Goal: Complete application form

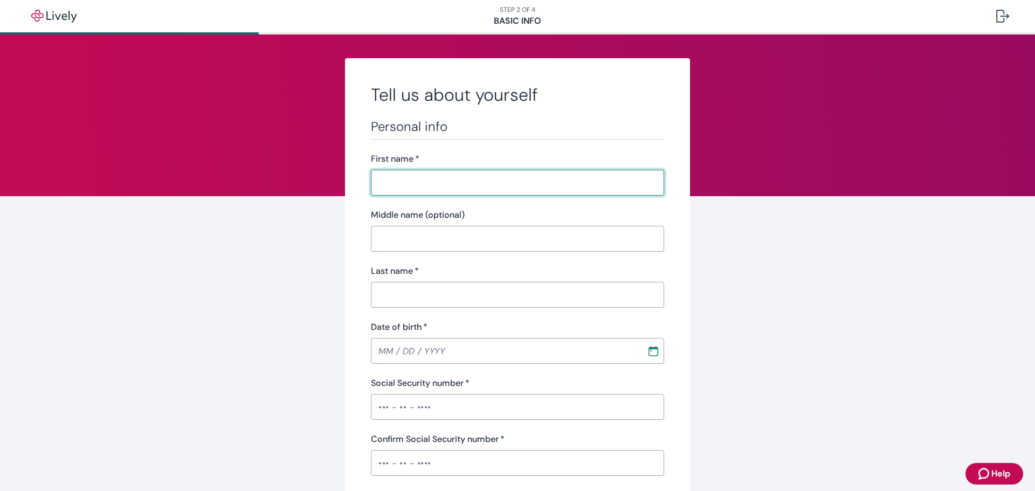
click at [385, 178] on input "First name   *" at bounding box center [517, 183] width 293 height 22
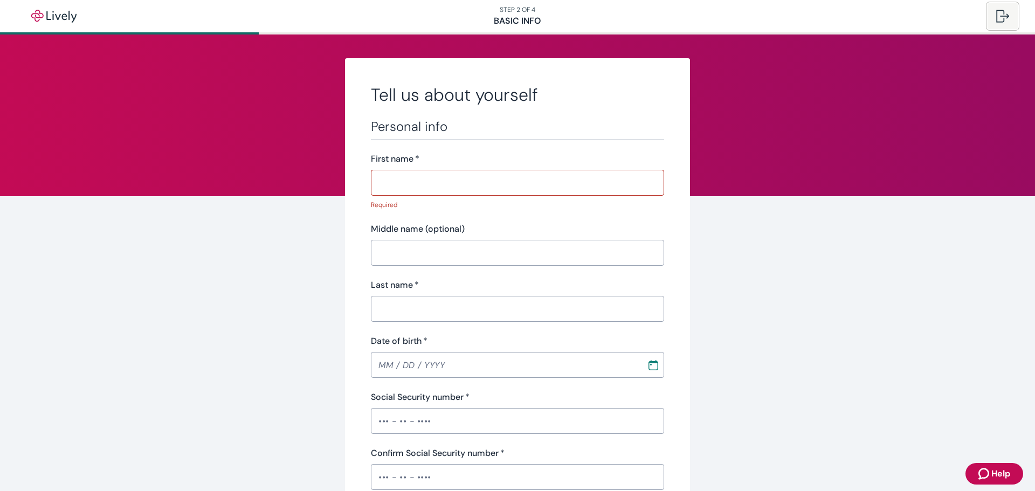
click at [997, 16] on div at bounding box center [1002, 16] width 13 height 13
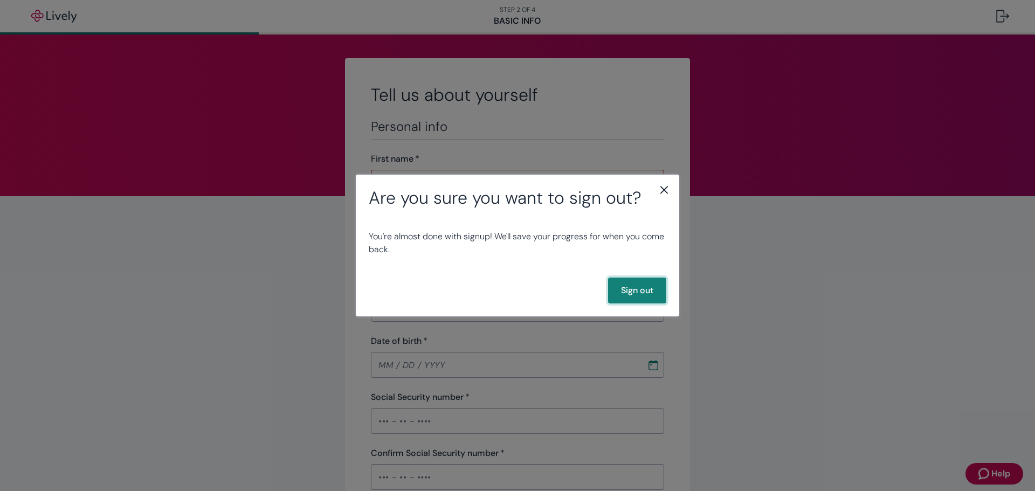
click at [637, 287] on button "Sign out" at bounding box center [637, 291] width 58 height 26
